Goal: Task Accomplishment & Management: Complete application form

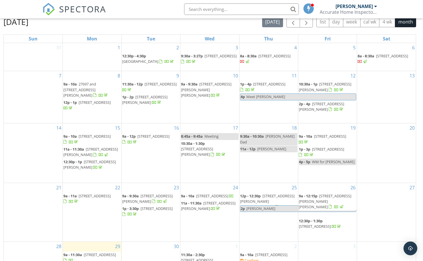
scroll to position [94, 0]
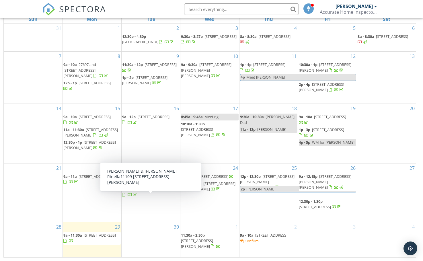
click at [150, 234] on div "30" at bounding box center [151, 239] width 58 height 35
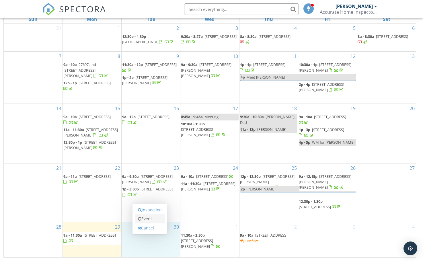
click at [145, 217] on link "Event" at bounding box center [150, 218] width 30 height 9
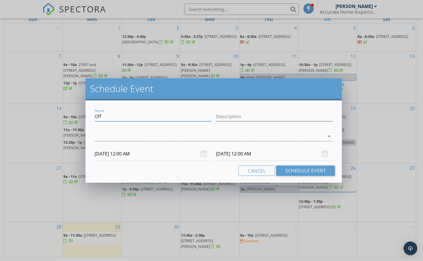
click at [116, 119] on input "Off" at bounding box center [153, 116] width 117 height 9
type input "O"
type input "Drop Air Cells"
click at [237, 139] on div at bounding box center [210, 136] width 230 height 9
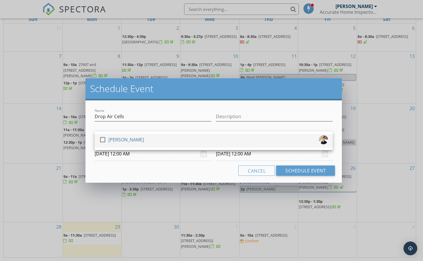
click at [126, 143] on div "[PERSON_NAME]" at bounding box center [126, 139] width 36 height 9
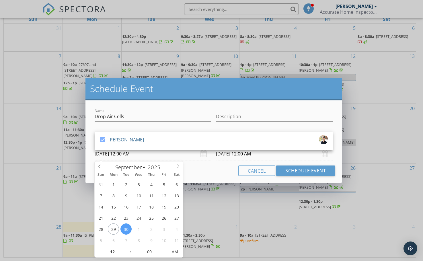
click at [132, 155] on input "09/30/2025 12:00 AM" at bounding box center [153, 154] width 117 height 14
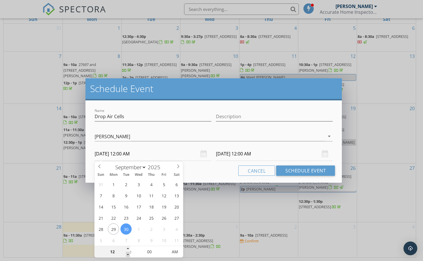
type input "11"
type input "09/30/2025 11:00 PM"
click at [128, 255] on span at bounding box center [128, 255] width 4 height 6
type input "10"
type input "09/30/2025 10:00 PM"
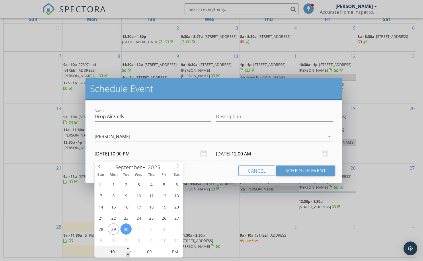
click at [128, 255] on span at bounding box center [128, 255] width 4 height 6
type input "09"
type input "09/30/2025 9:00 PM"
click at [128, 255] on span at bounding box center [128, 255] width 4 height 6
type input "08"
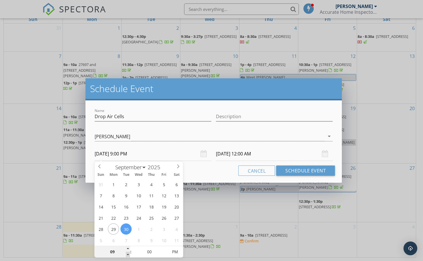
type input "09/30/2025 8:00 PM"
click at [128, 255] on span at bounding box center [128, 255] width 4 height 6
type input "07"
type input "09/30/2025 7:00 PM"
click at [128, 255] on span at bounding box center [128, 255] width 4 height 6
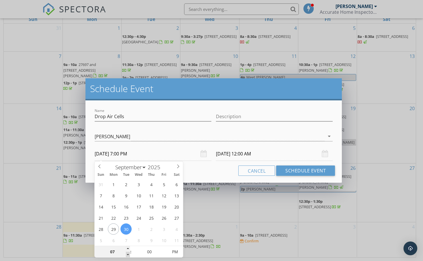
type input "06"
type input "09/30/2025 6:00 PM"
click at [128, 255] on span at bounding box center [128, 255] width 4 height 6
type input "10/01/2025 6:00 PM"
type input "07"
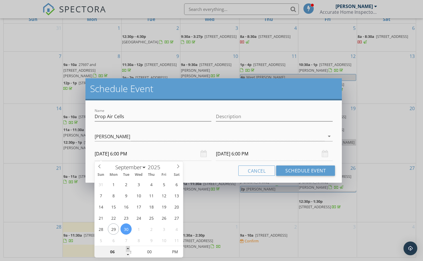
type input "09/30/2025 7:00 PM"
click at [128, 248] on span at bounding box center [128, 249] width 4 height 6
type input "10/01/2025 7:00 PM"
type input "08"
type input "09/30/2025 8:00 PM"
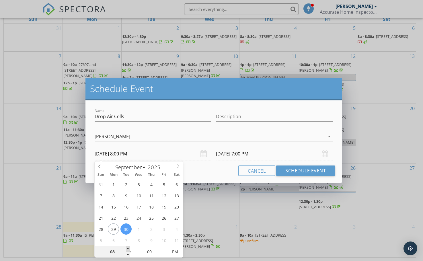
click at [128, 248] on span at bounding box center [128, 249] width 4 height 6
type input "10/01/2025 8:00 PM"
click at [149, 251] on input "00" at bounding box center [149, 251] width 35 height 11
type input "15"
type input "09/30/2025 8:15 AM"
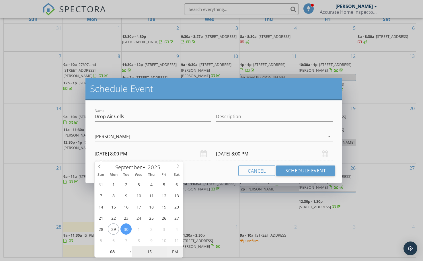
type input "10/01/2025 8:15 AM"
click at [174, 256] on span "PM" at bounding box center [175, 251] width 16 height 11
type input "15"
click at [244, 153] on input "10/01/2025 8:15 AM" at bounding box center [274, 154] width 117 height 14
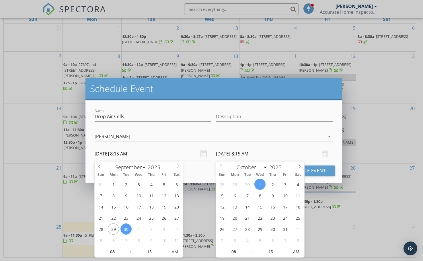
select select "8"
click at [220, 166] on icon at bounding box center [221, 167] width 2 height 4
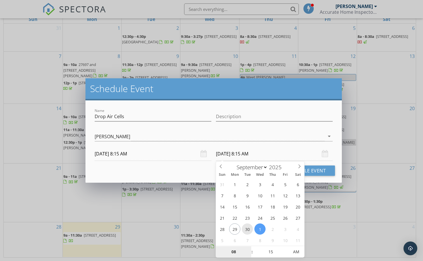
type input "09/30/2025 8:15 AM"
click at [272, 252] on input "15" at bounding box center [270, 251] width 35 height 11
type input "30"
type input "09/30/2025 8:30 AM"
click at [320, 169] on button "Schedule Event" at bounding box center [305, 170] width 59 height 10
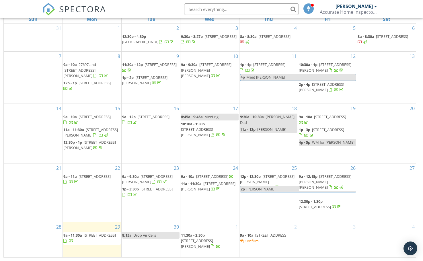
click at [130, 246] on div "30 8:15a Drop Air Cells" at bounding box center [151, 239] width 58 height 35
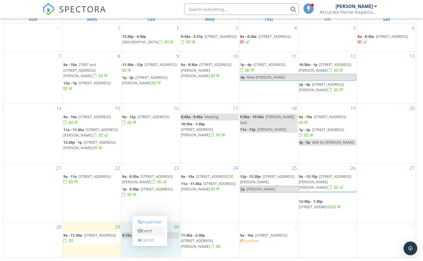
click at [149, 229] on link "Event" at bounding box center [150, 230] width 30 height 9
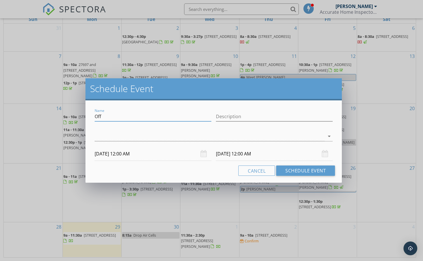
drag, startPoint x: 108, startPoint y: 119, endPoint x: 74, endPoint y: 118, distance: 33.6
click at [75, 118] on div "Schedule Event Name Off Description arrow_drop_down 09/30/2025 12:00 AM 10/01/2…" at bounding box center [211, 130] width 423 height 261
type input "Pick Up Radon Monitor"
click at [241, 116] on input "Description" at bounding box center [274, 116] width 117 height 9
type input "3554 McComb Ln"
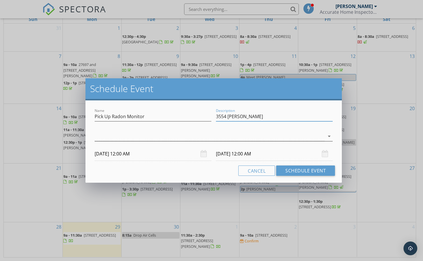
click at [189, 133] on div at bounding box center [210, 136] width 230 height 9
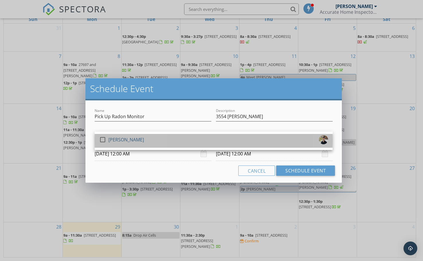
click at [115, 141] on div "[PERSON_NAME]" at bounding box center [126, 139] width 36 height 9
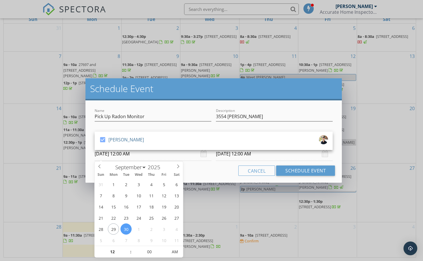
click at [133, 157] on input "09/30/2025 12:00 AM" at bounding box center [153, 154] width 117 height 14
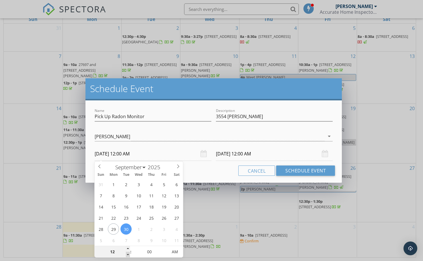
type input "11"
type input "09/30/2025 11:00 PM"
click at [127, 255] on span at bounding box center [128, 255] width 4 height 6
type input "10"
type input "09/30/2025 10:00 PM"
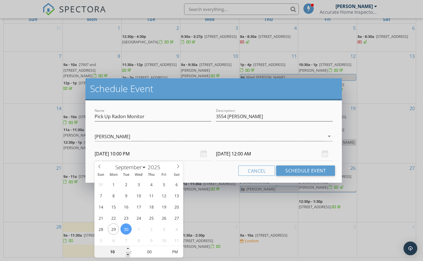
click at [127, 255] on span at bounding box center [128, 255] width 4 height 6
type input "09"
type input "09/30/2025 9:00 PM"
click at [127, 255] on span at bounding box center [128, 255] width 4 height 6
type input "09"
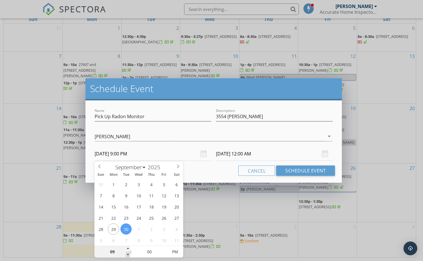
type input "10/01/2025 9:00 PM"
type input "09/30/2025 9:00 AM"
type input "10/01/2025 9:00 AM"
click at [177, 252] on span "PM" at bounding box center [175, 251] width 16 height 11
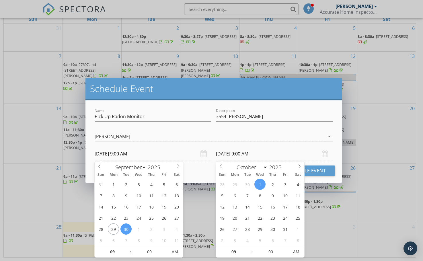
click at [244, 153] on input "10/01/2025 9:00 AM" at bounding box center [274, 154] width 117 height 14
select select "8"
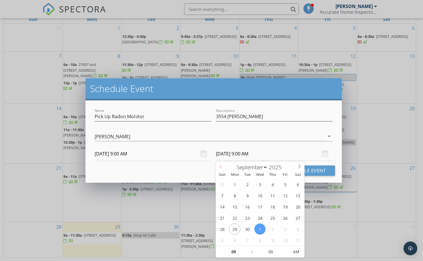
click at [222, 168] on span at bounding box center [221, 165] width 10 height 8
type input "09/30/2025 9:00 AM"
click at [262, 253] on input "00" at bounding box center [270, 251] width 35 height 11
type input "10"
type input "09/30/2025 9:10 AM"
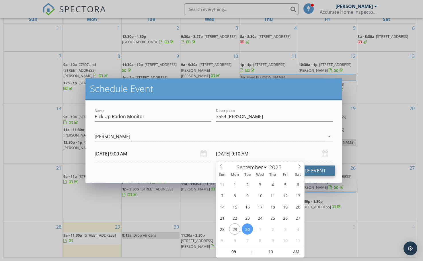
click at [327, 173] on button "Schedule Event" at bounding box center [305, 170] width 59 height 10
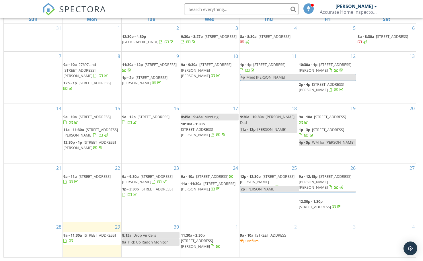
click at [277, 236] on span "[STREET_ADDRESS]" at bounding box center [271, 235] width 32 height 5
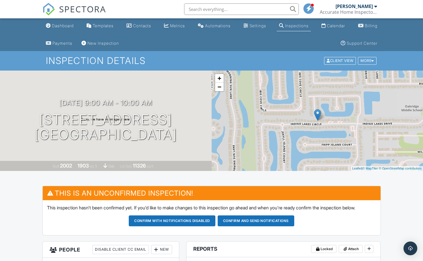
click at [217, 11] on input "text" at bounding box center [241, 8] width 115 height 11
type input "bellair"
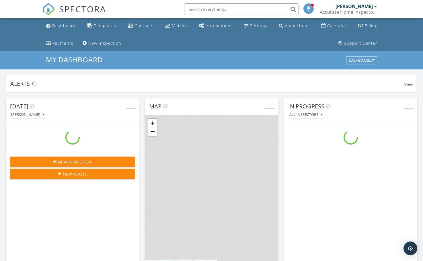
scroll to position [531, 432]
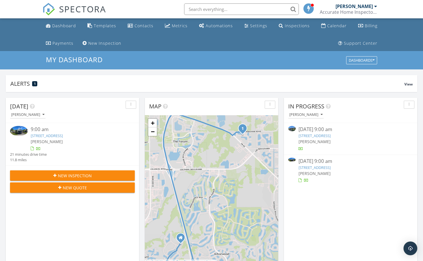
click at [331, 134] on link "509 SW 52nd St, Cape Coral, FL 33914" at bounding box center [314, 135] width 32 height 5
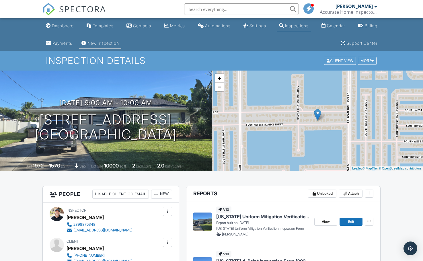
click at [107, 45] on div "New Inspection" at bounding box center [103, 43] width 32 height 5
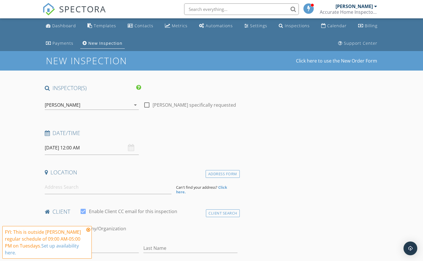
click at [92, 149] on input "[DATE] 12:00 AM" at bounding box center [92, 148] width 94 height 14
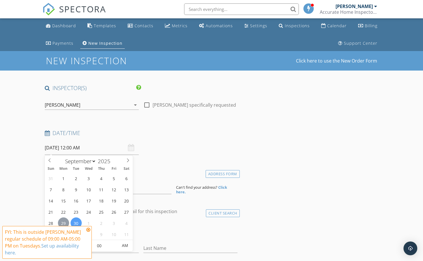
drag, startPoint x: 69, startPoint y: 216, endPoint x: 63, endPoint y: 220, distance: 6.6
click at [69, 216] on div "31 1 2 3 4 5 6 7 8 9 10 11 12 13 14 15 16 17 18 19 20 21 22 23 24 25 26 27 28 2…" at bounding box center [89, 206] width 88 height 67
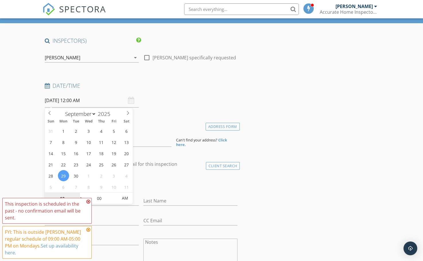
scroll to position [57, 0]
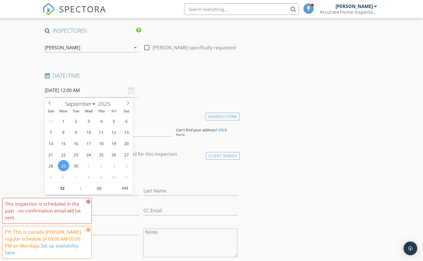
click at [169, 88] on div "Date/Time 09/29/2025 12:00 AM" at bounding box center [140, 85] width 197 height 26
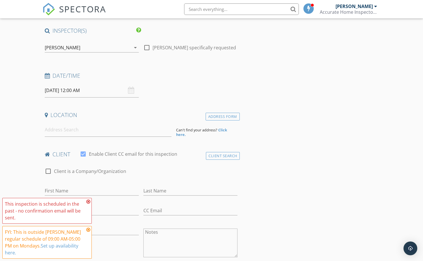
click at [101, 88] on input "09/29/2025 12:00 AM" at bounding box center [92, 90] width 94 height 14
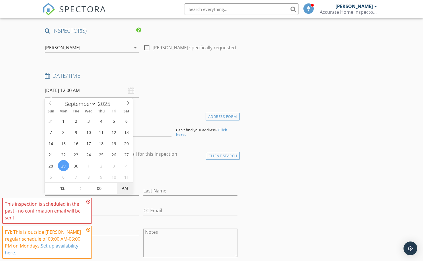
type input "09/29/2025 12:00 PM"
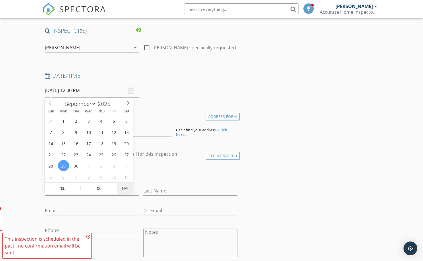
click at [122, 186] on span "PM" at bounding box center [125, 187] width 16 height 11
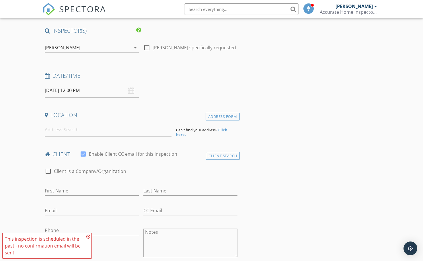
click at [95, 93] on input "09/29/2025 12:00 PM" at bounding box center [92, 90] width 94 height 14
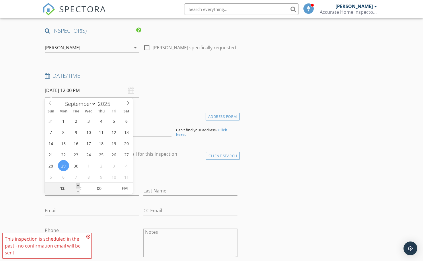
type input "01"
type input "09/29/2025 1:00 PM"
click at [78, 184] on span at bounding box center [78, 186] width 4 height 6
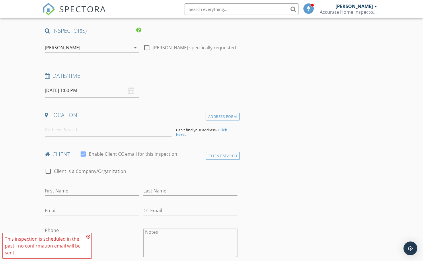
click at [101, 132] on input at bounding box center [108, 130] width 127 height 14
type input "5260 S Landings Dr, Fort Myers, FL, USA"
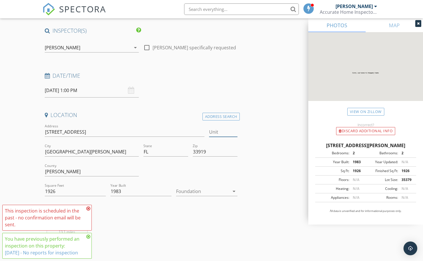
click at [218, 135] on input "Unit" at bounding box center [223, 131] width 28 height 9
type input "1605"
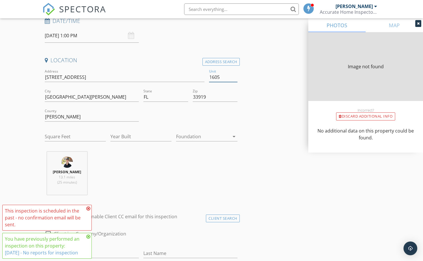
scroll to position [115, 0]
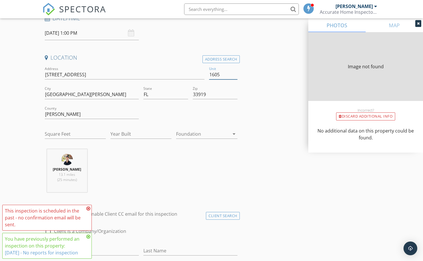
type input "2215"
type input "1983"
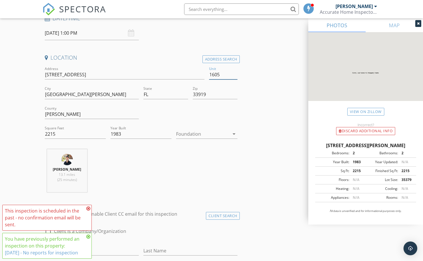
type input "1605"
click at [202, 136] on div at bounding box center [202, 133] width 53 height 9
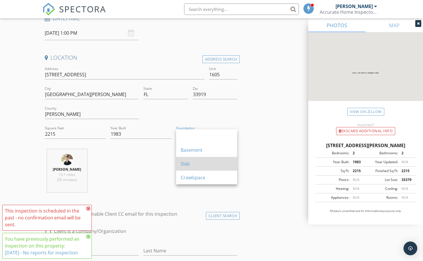
click at [185, 157] on div "Slab" at bounding box center [207, 164] width 52 height 14
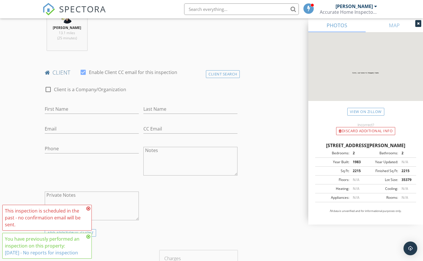
scroll to position [258, 0]
click at [46, 86] on div at bounding box center [48, 88] width 10 height 10
checkbox input "true"
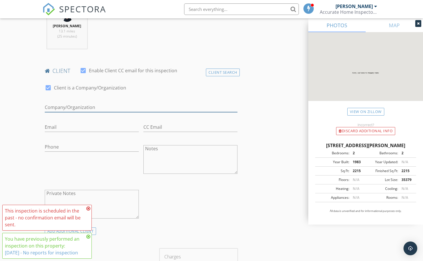
click at [62, 108] on input "Enable Client CC email for this inspection" at bounding box center [141, 107] width 193 height 9
type input "Advanta Clean"
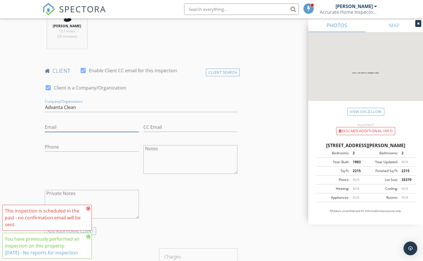
click at [62, 130] on input "Email" at bounding box center [92, 126] width 94 height 9
click at [63, 129] on input "Email" at bounding box center [92, 126] width 94 height 9
paste input "tom.koppelkam@advantaclean.com"
type input "tom.koppelkam@advantaclean.com"
click at [66, 147] on input "Phone" at bounding box center [92, 146] width 94 height 9
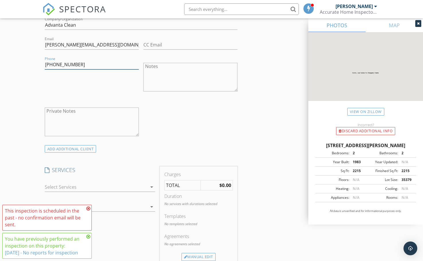
scroll to position [373, 0]
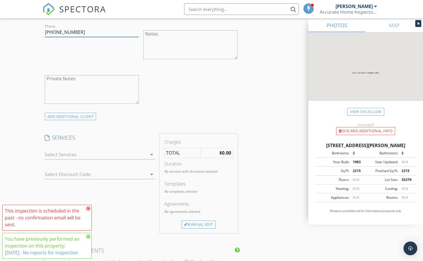
drag, startPoint x: 93, startPoint y: 173, endPoint x: 87, endPoint y: 221, distance: 48.8
click at [87, 221] on div "New Inspection Click here to use the New Order Form INSPECTOR(S) check_box Davi…" at bounding box center [211, 171] width 423 height 987
type input "920-889-3747"
click at [88, 209] on icon at bounding box center [88, 208] width 4 height 5
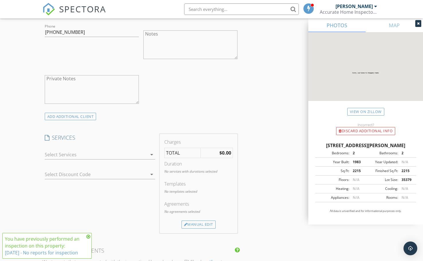
click at [127, 153] on div at bounding box center [96, 154] width 103 height 9
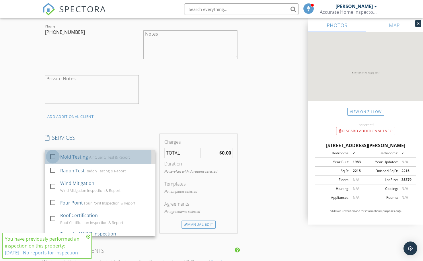
click at [54, 157] on div at bounding box center [53, 157] width 10 height 10
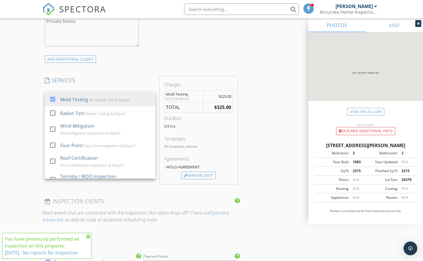
scroll to position [459, 0]
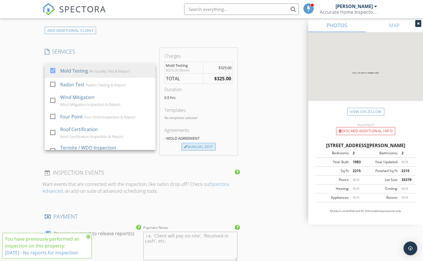
click at [197, 148] on div "Manual Edit" at bounding box center [198, 147] width 34 height 8
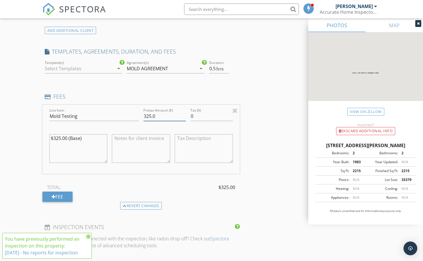
click at [147, 117] on input "325.0" at bounding box center [164, 116] width 42 height 9
type input "300.0"
click at [134, 138] on textarea at bounding box center [141, 148] width 58 height 29
type textarea "BNI Discount"
drag, startPoint x: 54, startPoint y: 137, endPoint x: 60, endPoint y: 137, distance: 6.6
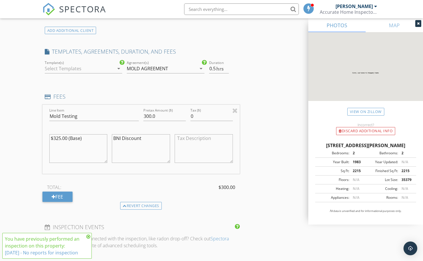
click at [60, 137] on textarea "$325.00 (Base)" at bounding box center [78, 148] width 58 height 29
type textarea "$400.00 (Base)"
click at [114, 140] on textarea "BNI Discount" at bounding box center [141, 148] width 58 height 29
click at [253, 122] on div "INSPECTOR(S) check_box David Hernandez PRIMARY David Hernandez arrow_drop_down …" at bounding box center [211, 127] width 338 height 1003
drag, startPoint x: 116, startPoint y: 139, endPoint x: 123, endPoint y: 138, distance: 7.2
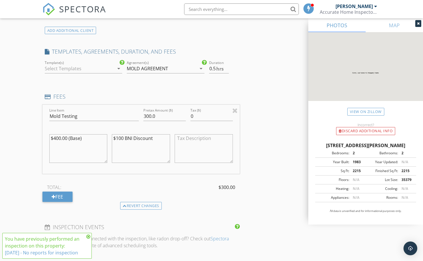
click at [123, 138] on textarea "$100 BNI Discount" at bounding box center [141, 148] width 58 height 29
type textarea "$75 BNI Discount"
click at [147, 115] on input "300.0" at bounding box center [164, 116] width 42 height 9
type input "325.0"
click at [120, 149] on textarea "$75 BNI Discount" at bounding box center [141, 148] width 58 height 29
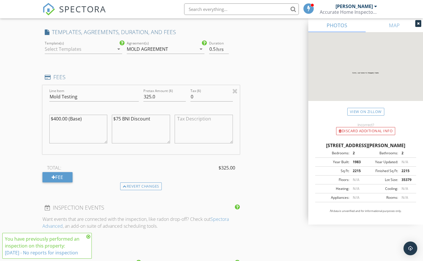
scroll to position [487, 0]
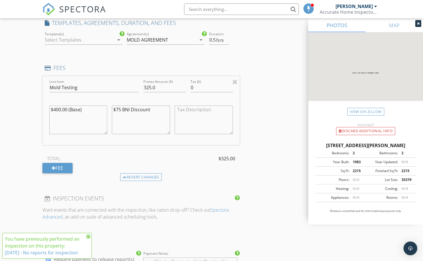
click at [199, 40] on icon "arrow_drop_down" at bounding box center [201, 39] width 7 height 7
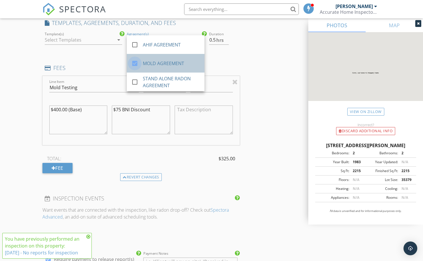
click at [136, 60] on div at bounding box center [135, 63] width 10 height 10
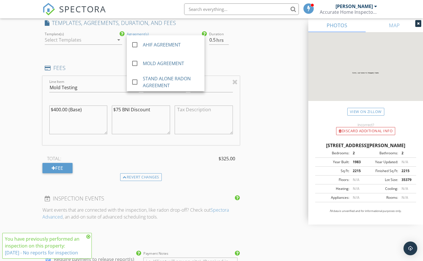
click at [268, 67] on div "INSPECTOR(S) check_box David Hernandez PRIMARY David Hernandez arrow_drop_down …" at bounding box center [211, 98] width 338 height 1003
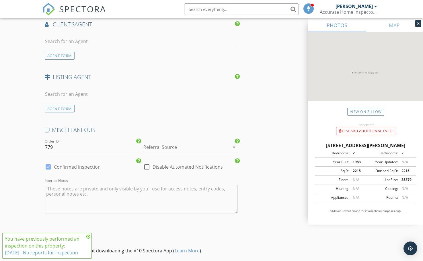
scroll to position [803, 0]
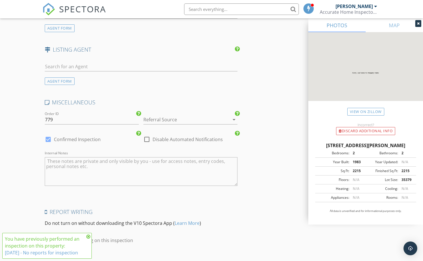
click at [195, 119] on div at bounding box center [182, 119] width 78 height 9
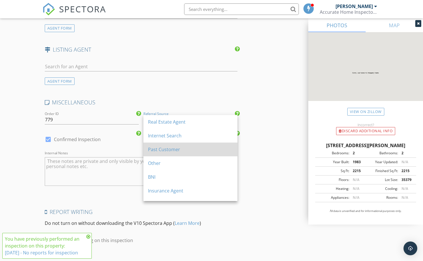
click at [162, 152] on div "Past Customer" at bounding box center [190, 149] width 85 height 7
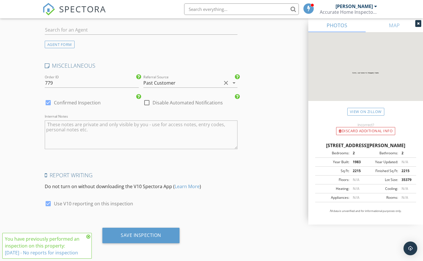
scroll to position [840, 0]
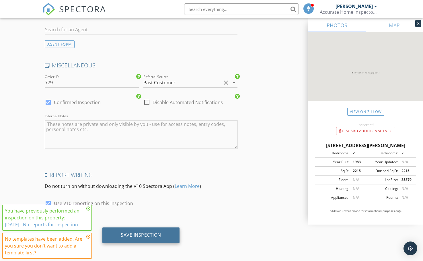
click at [144, 235] on div "Save Inspection" at bounding box center [141, 235] width 40 height 6
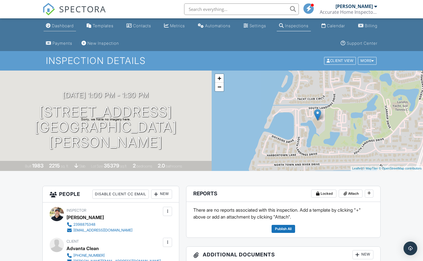
click at [65, 27] on div "Dashboard" at bounding box center [63, 25] width 22 height 5
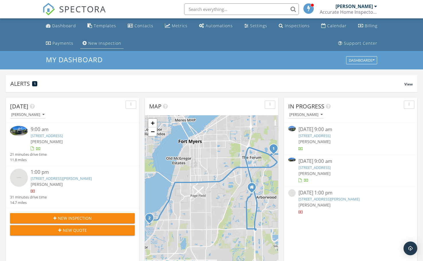
click at [95, 47] on link "New Inspection" at bounding box center [101, 43] width 43 height 11
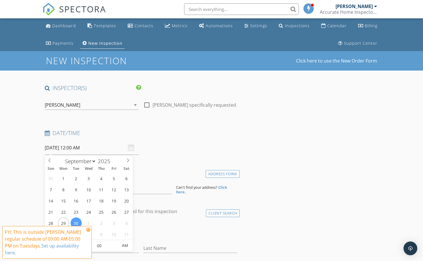
click at [87, 148] on input "[DATE] 12:00 AM" at bounding box center [92, 148] width 94 height 14
select select "9"
type input "10/01/2025 12:00 AM"
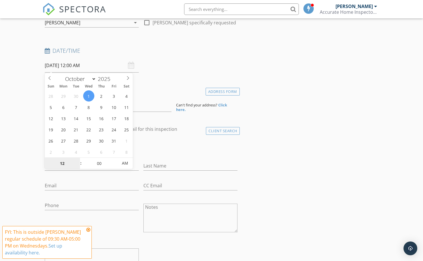
scroll to position [86, 0]
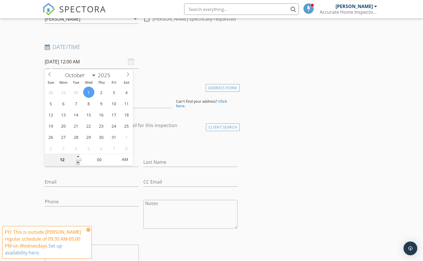
type input "11"
type input "10/01/2025 11:00 PM"
click at [79, 163] on span at bounding box center [78, 163] width 4 height 6
type input "10"
type input "10/01/2025 10:00 PM"
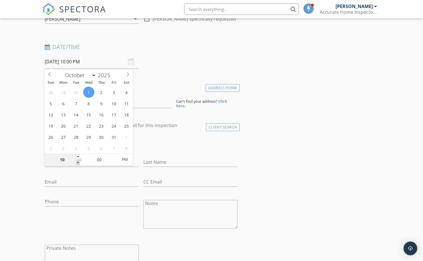
click at [79, 163] on span at bounding box center [78, 163] width 4 height 6
type input "09"
type input "10/01/2025 9:00 PM"
click at [79, 163] on span at bounding box center [78, 163] width 4 height 6
type input "08"
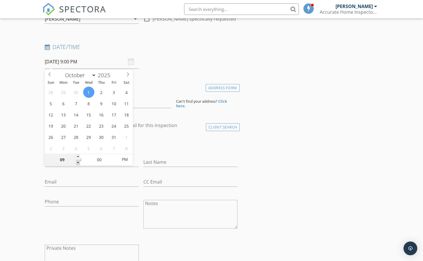
type input "10/01/2025 8:00 PM"
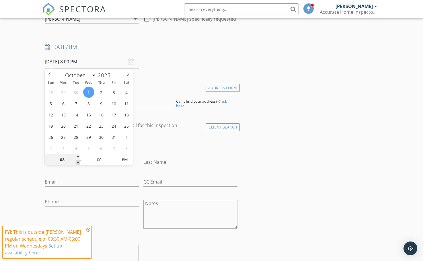
click at [79, 163] on span at bounding box center [78, 163] width 4 height 6
type input "09"
type input "10/01/2025 9:00 PM"
click at [78, 155] on span at bounding box center [78, 157] width 4 height 6
click at [101, 157] on input "00" at bounding box center [99, 159] width 35 height 11
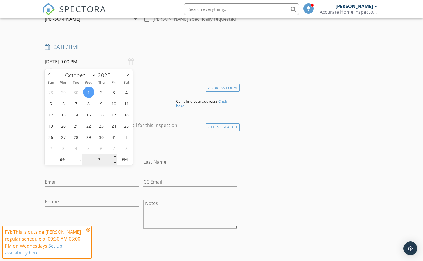
type input "30"
type input "10/01/2025 9:30 AM"
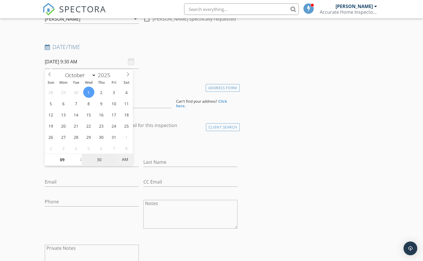
click at [126, 159] on span "AM" at bounding box center [125, 159] width 16 height 11
type input "30"
type input "08"
type input "10/01/2025 8:30 AM"
click at [77, 164] on span at bounding box center [78, 163] width 4 height 6
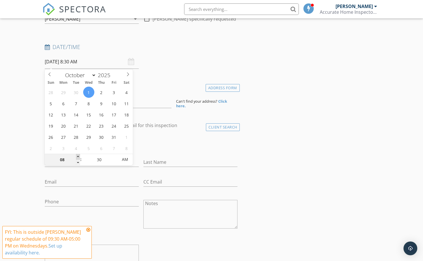
type input "09"
type input "10/01/2025 9:30 AM"
click at [77, 157] on span at bounding box center [78, 157] width 4 height 6
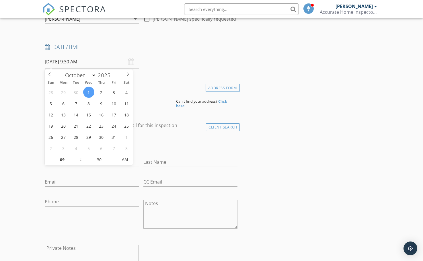
click at [160, 151] on div "check_box_outline_blank Client is a Company/Organization" at bounding box center [141, 145] width 193 height 15
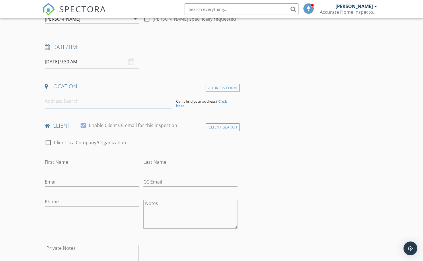
click at [91, 106] on input at bounding box center [108, 101] width 127 height 14
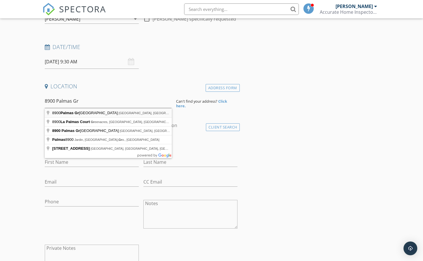
type input "8900 Palmas Grandes Lane, Bonita Springs, FL, USA"
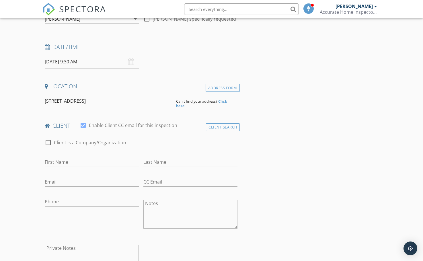
click at [224, 102] on strong "Click here." at bounding box center [201, 104] width 51 height 10
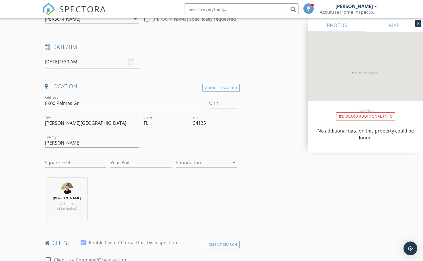
click at [224, 106] on input "Unit" at bounding box center [223, 103] width 28 height 9
type input "202"
click at [83, 102] on input "8900 Palmas Gr" at bounding box center [125, 103] width 160 height 9
type input "8900 Palmas Grandes Blvd."
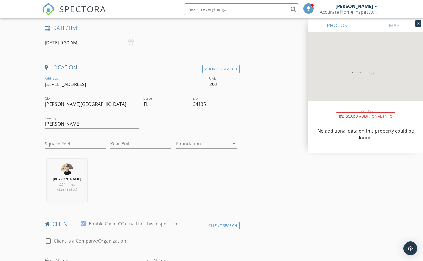
scroll to position [115, 0]
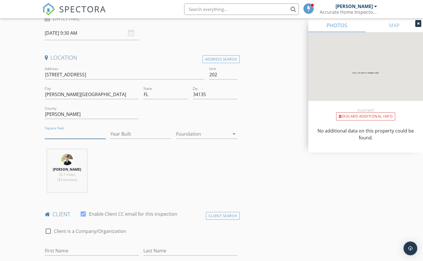
click at [83, 131] on input "Square Feet" at bounding box center [75, 133] width 61 height 9
click at [135, 134] on input "Year Built" at bounding box center [140, 133] width 61 height 9
type input "2003"
click at [91, 133] on input "Square Feet" at bounding box center [75, 133] width 61 height 9
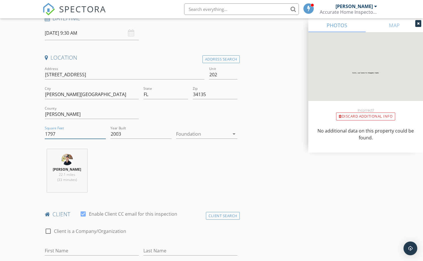
type input "1797"
click at [221, 134] on div at bounding box center [202, 133] width 53 height 9
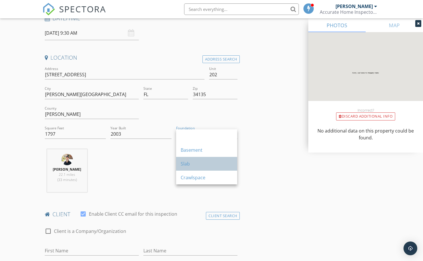
drag, startPoint x: 190, startPoint y: 160, endPoint x: 193, endPoint y: 163, distance: 3.6
click at [190, 160] on div "Slab" at bounding box center [207, 163] width 52 height 7
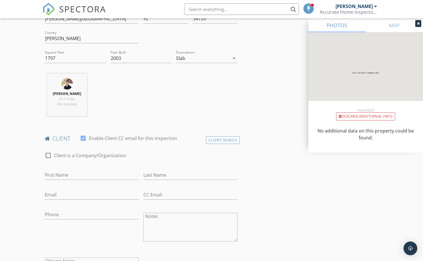
scroll to position [201, 0]
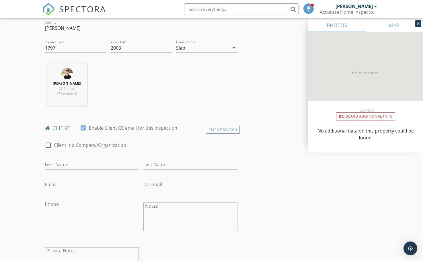
click at [45, 145] on div at bounding box center [48, 145] width 10 height 10
checkbox input "true"
click at [65, 163] on input "Enable Client CC email for this inspection" at bounding box center [141, 164] width 193 height 9
type input "Mold Swat"
type input "ayman@moldswat.com"
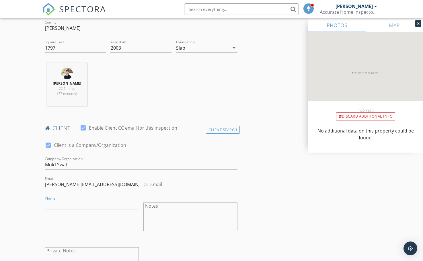
click at [62, 205] on input "Phone" at bounding box center [92, 204] width 94 height 9
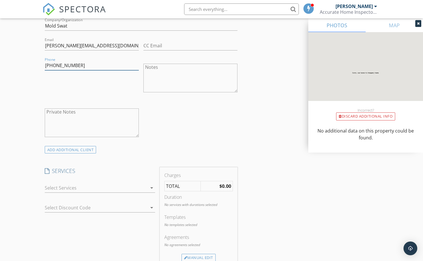
scroll to position [373, 0]
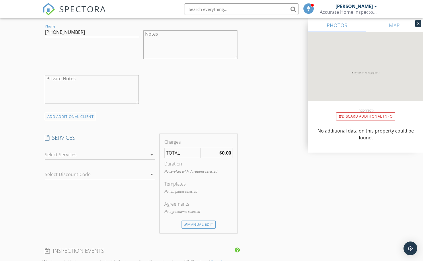
type input "239-633-5505"
click at [111, 151] on div at bounding box center [96, 154] width 103 height 9
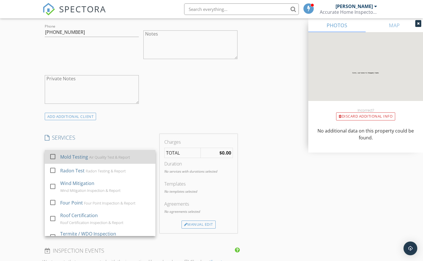
click at [53, 156] on div at bounding box center [53, 157] width 10 height 10
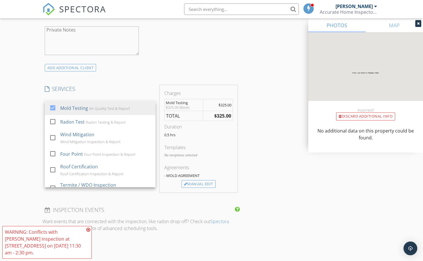
scroll to position [459, 0]
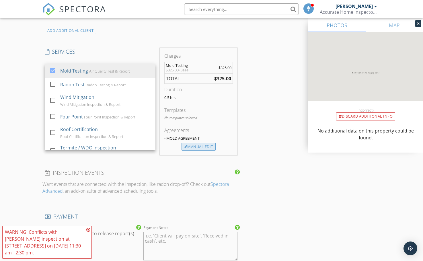
click at [209, 149] on div "Manual Edit" at bounding box center [198, 147] width 34 height 8
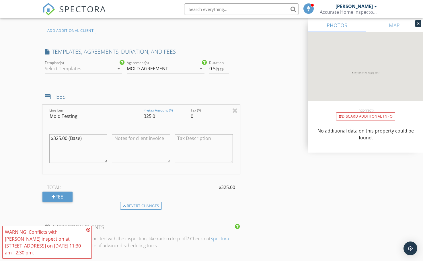
drag, startPoint x: 144, startPoint y: 116, endPoint x: 151, endPoint y: 116, distance: 7.2
click at [151, 116] on input "325.0" at bounding box center [164, 116] width 42 height 9
type input "250.0"
click at [133, 140] on textarea at bounding box center [141, 148] width 58 height 29
type textarea "$75 Repeat Client Discount"
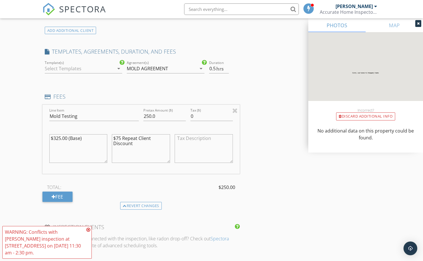
click at [289, 159] on div "INSPECTOR(S) check_box David Hernandez PRIMARY David Hernandez arrow_drop_down …" at bounding box center [211, 127] width 338 height 1003
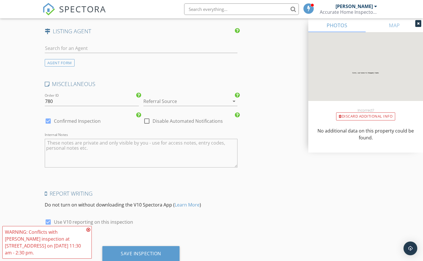
scroll to position [831, 0]
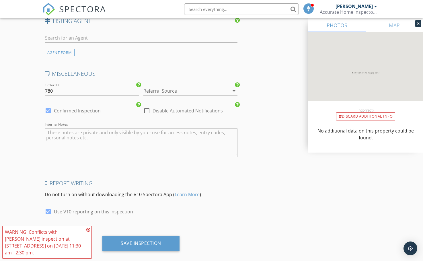
click at [194, 94] on div at bounding box center [182, 90] width 78 height 9
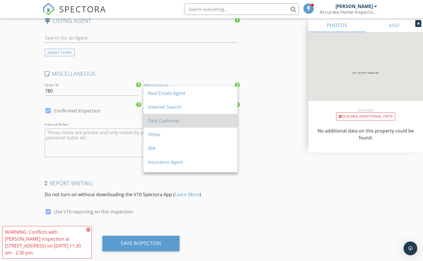
click at [187, 121] on div "Past Customer" at bounding box center [190, 120] width 85 height 7
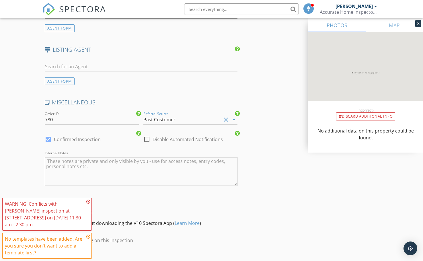
scroll to position [840, 0]
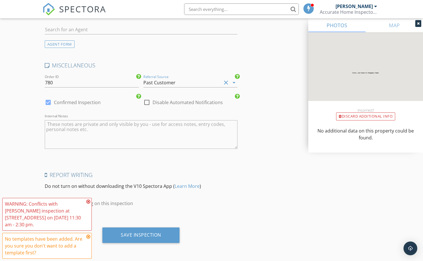
click at [88, 237] on icon at bounding box center [88, 236] width 4 height 5
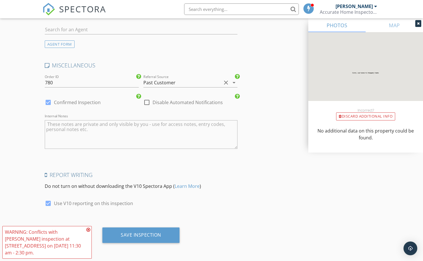
click at [87, 200] on label "Use V10 reporting on this inspection" at bounding box center [93, 203] width 79 height 6
click at [81, 202] on label "Use V10 reporting on this inspection" at bounding box center [93, 203] width 79 height 6
checkbox input "true"
click at [87, 229] on icon at bounding box center [88, 229] width 4 height 5
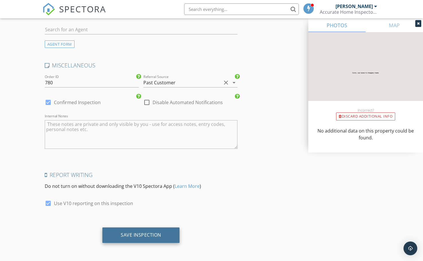
click at [139, 235] on div "Save Inspection" at bounding box center [141, 235] width 40 height 6
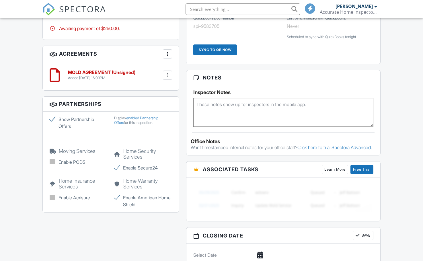
scroll to position [335, 0]
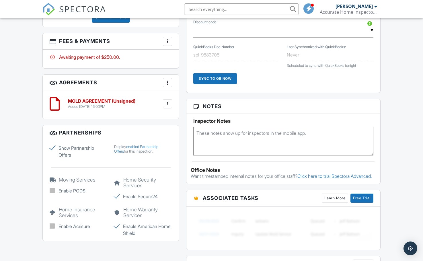
click at [236, 147] on textarea at bounding box center [283, 141] width 180 height 29
type textarea "lockbox 127"
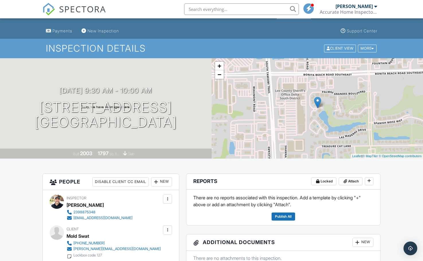
scroll to position [0, 0]
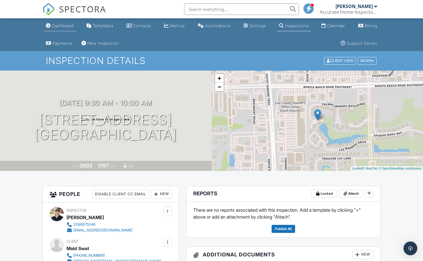
click at [63, 28] on link "Dashboard" at bounding box center [60, 26] width 32 height 11
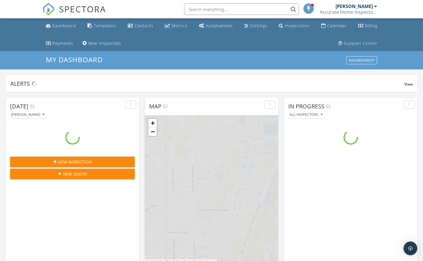
scroll to position [531, 432]
